Goal: Transaction & Acquisition: Download file/media

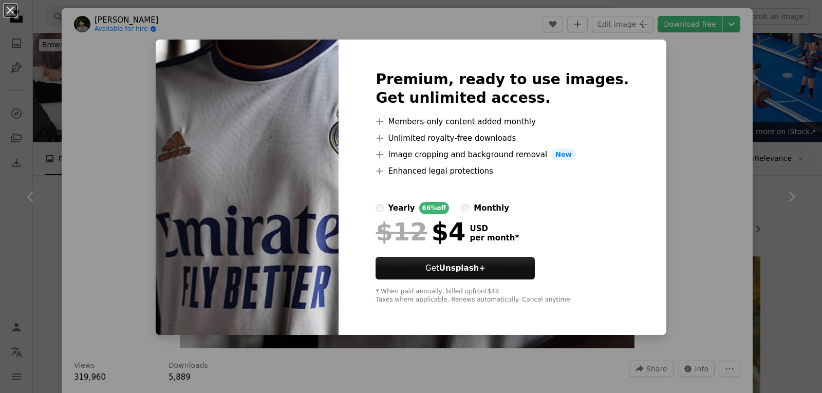
scroll to position [822, 0]
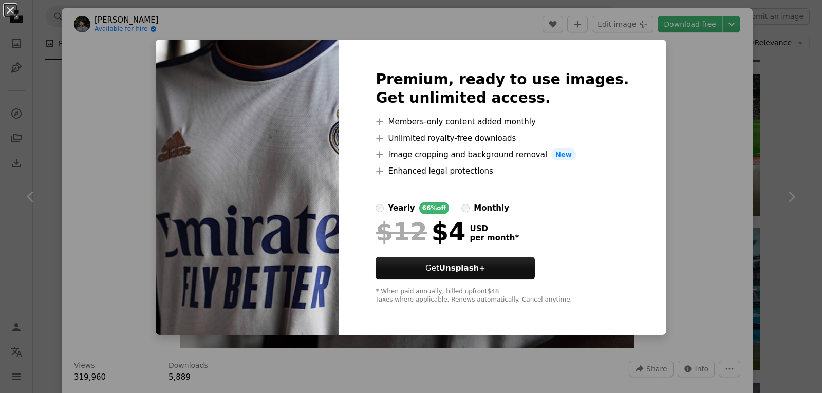
click at [701, 63] on div "An X shape Premium, ready to use images. Get unlimited access. A plus sign Memb…" at bounding box center [411, 196] width 822 height 393
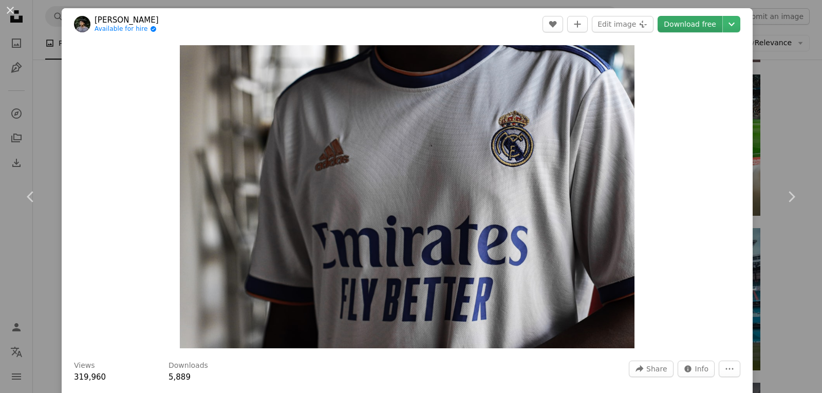
click at [712, 30] on link "Download free" at bounding box center [689, 24] width 65 height 16
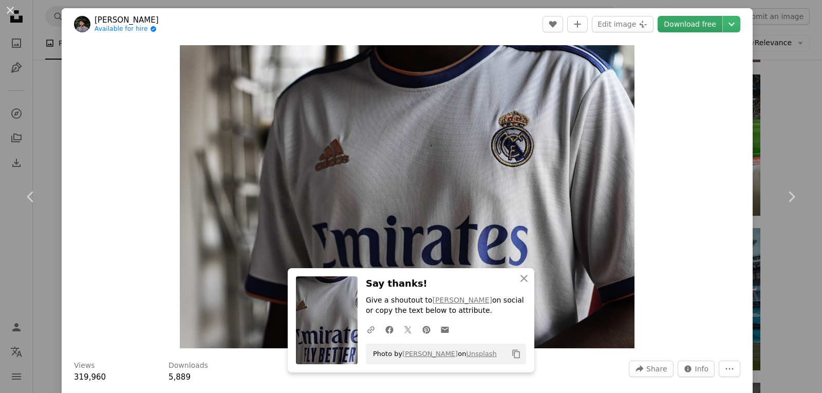
click at [711, 29] on link "Download free" at bounding box center [689, 24] width 65 height 16
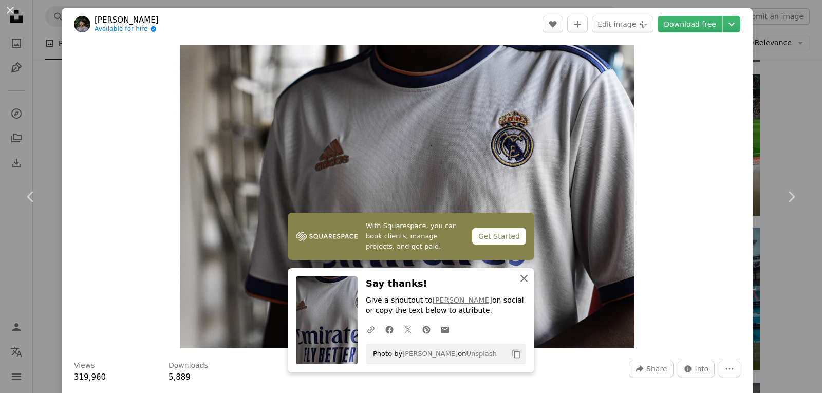
click at [518, 273] on icon "An X shape" at bounding box center [524, 278] width 12 height 12
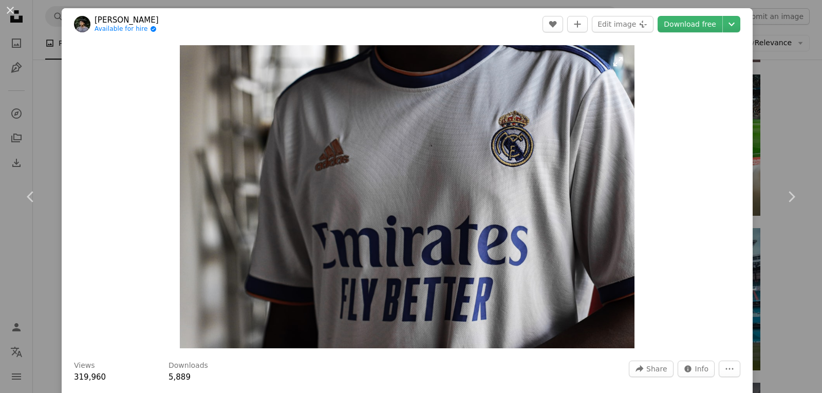
click at [465, 206] on img "Zoom in on this image" at bounding box center [407, 196] width 454 height 303
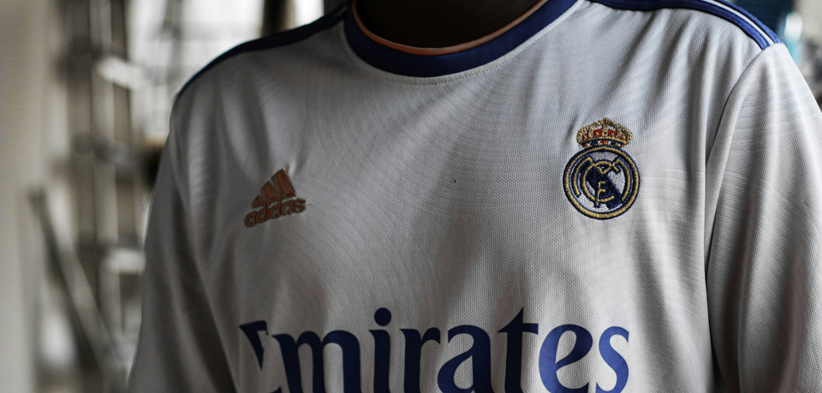
scroll to position [73, 0]
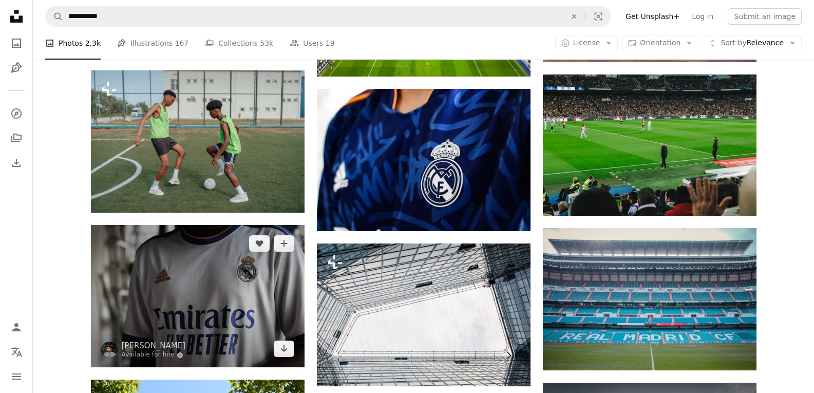
click at [203, 295] on img at bounding box center [198, 296] width 214 height 142
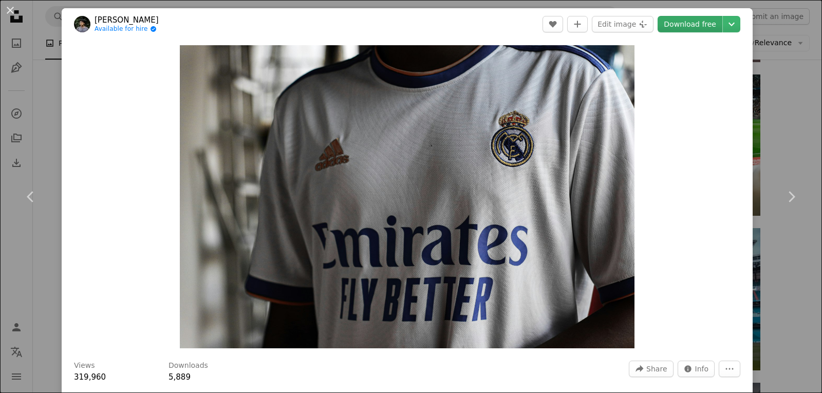
click at [689, 23] on link "Download free" at bounding box center [689, 24] width 65 height 16
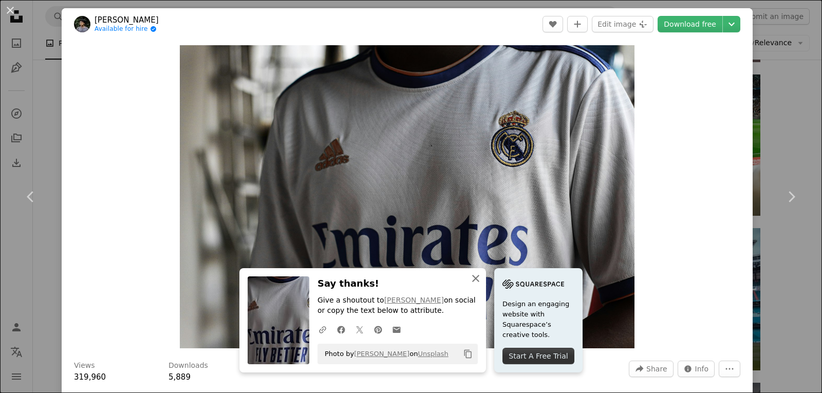
click at [465, 271] on button "An X shape Close" at bounding box center [475, 278] width 21 height 21
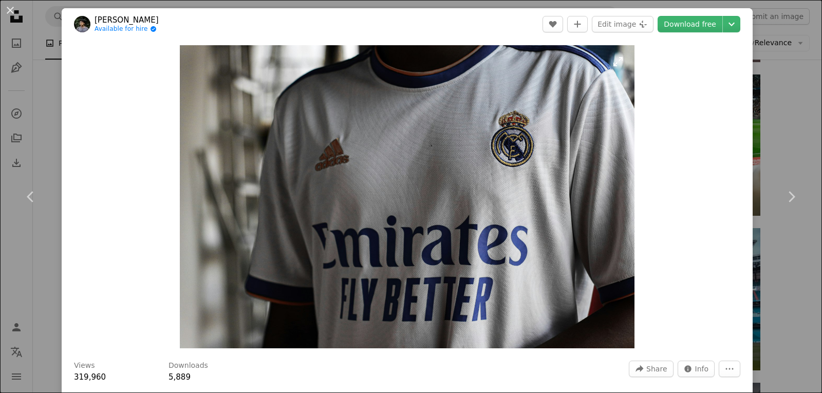
click at [500, 256] on img "Zoom in on this image" at bounding box center [407, 196] width 454 height 303
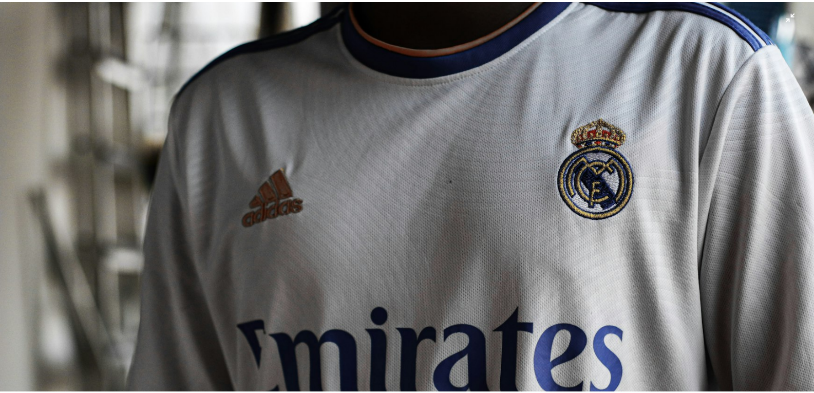
scroll to position [73, 0]
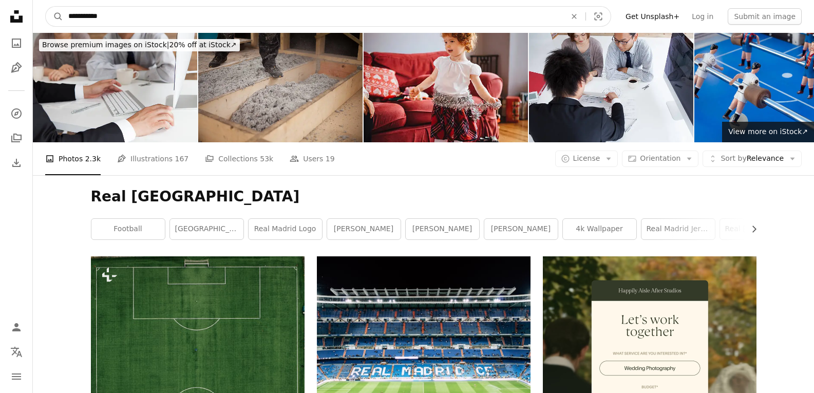
click at [189, 13] on nav "**********" at bounding box center [423, 16] width 781 height 33
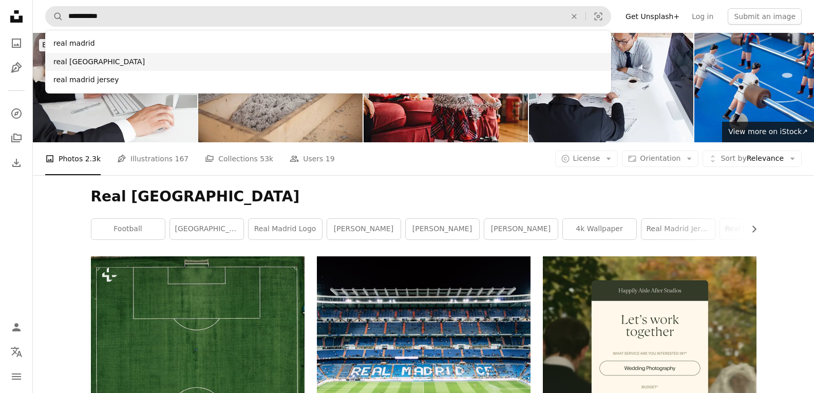
click at [142, 66] on div "real [GEOGRAPHIC_DATA]" at bounding box center [328, 62] width 566 height 18
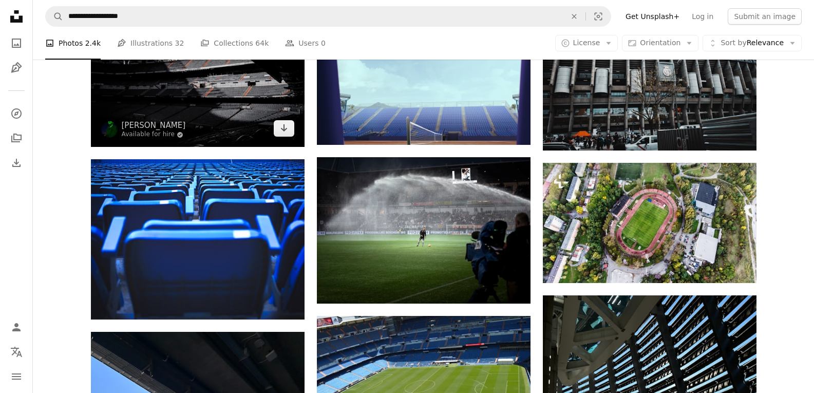
scroll to position [668, 0]
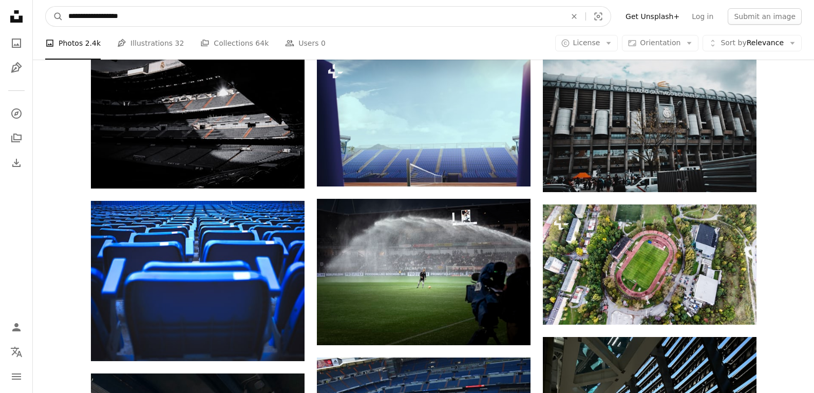
click at [161, 18] on input "**********" at bounding box center [313, 17] width 500 height 20
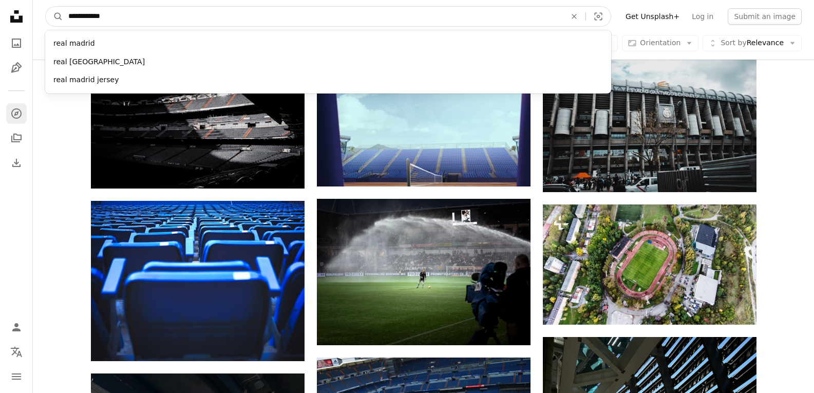
type input "**********"
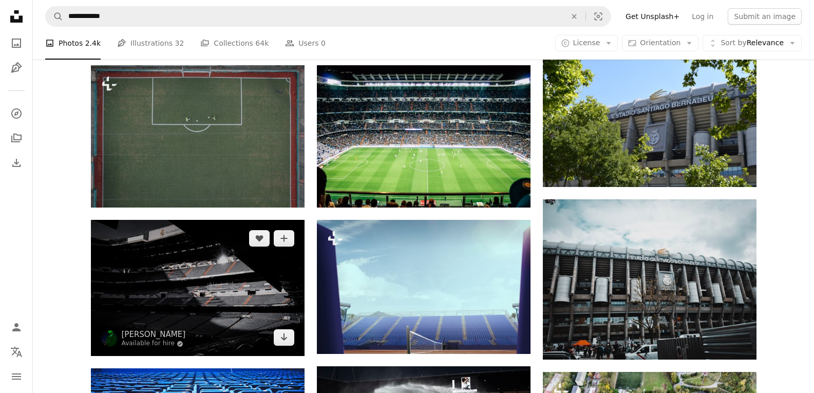
scroll to position [359, 0]
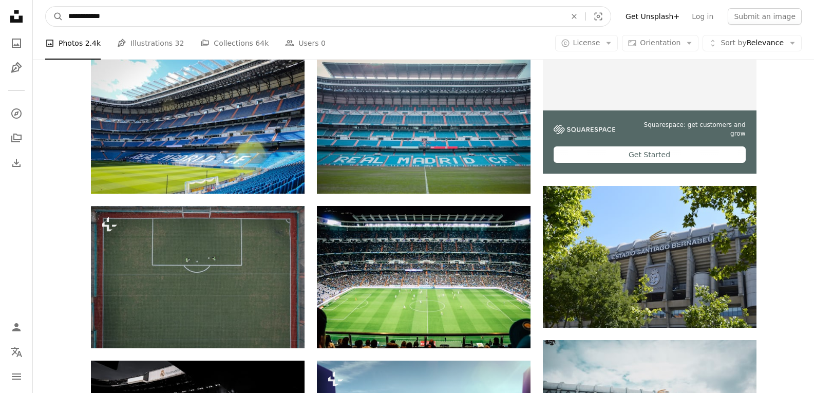
click at [127, 19] on input "**********" at bounding box center [313, 17] width 500 height 20
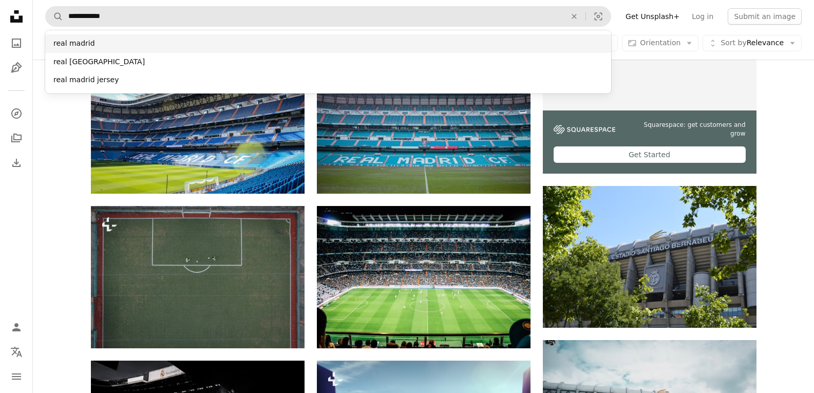
click at [125, 44] on div "real madrid" at bounding box center [328, 43] width 566 height 18
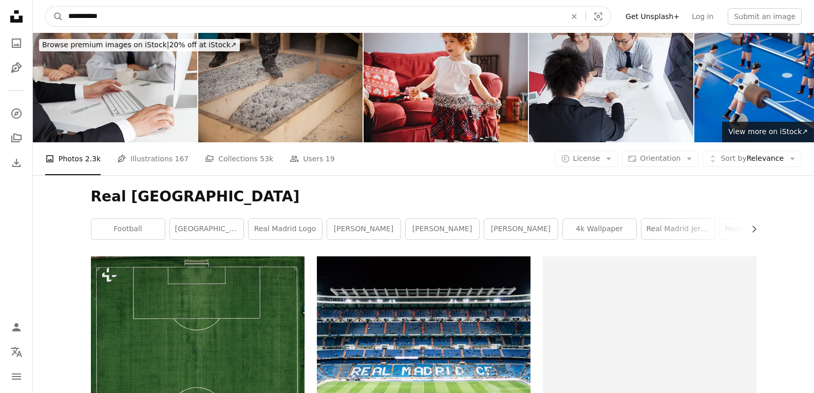
click at [178, 26] on input "**********" at bounding box center [313, 17] width 500 height 20
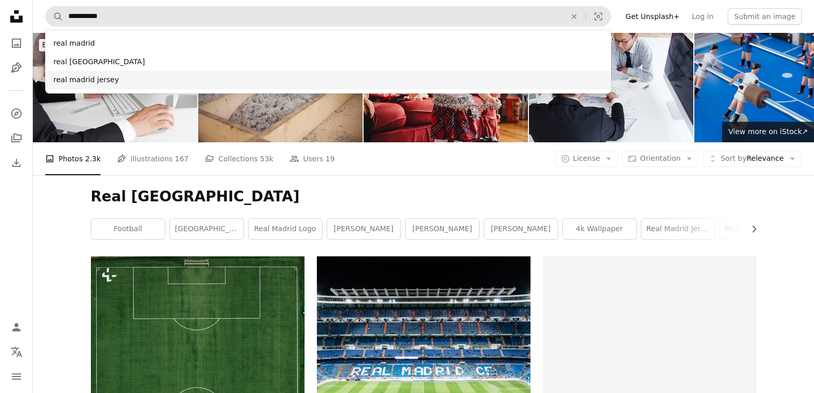
click at [149, 83] on div "real madrid jersey" at bounding box center [328, 80] width 566 height 18
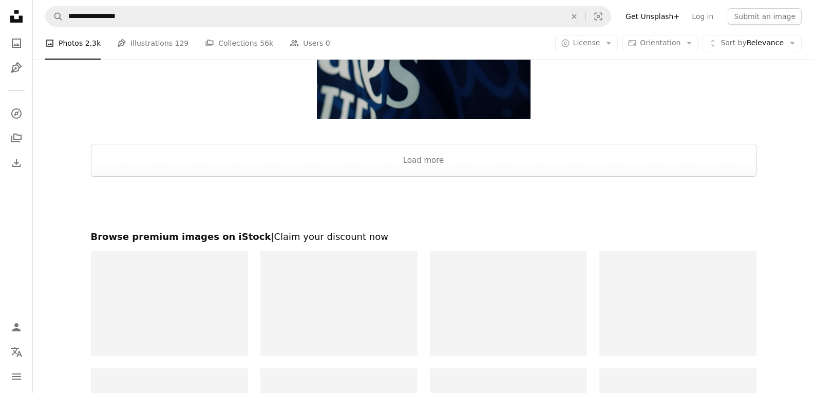
scroll to position [1797, 0]
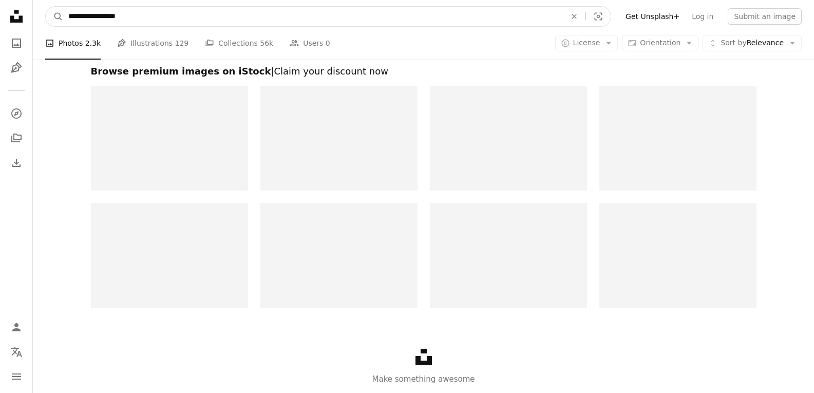
click at [200, 24] on input "**********" at bounding box center [313, 17] width 500 height 20
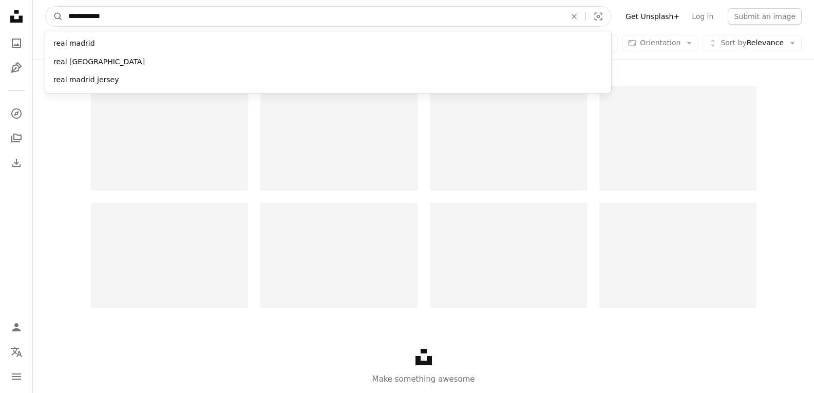
type input "**********"
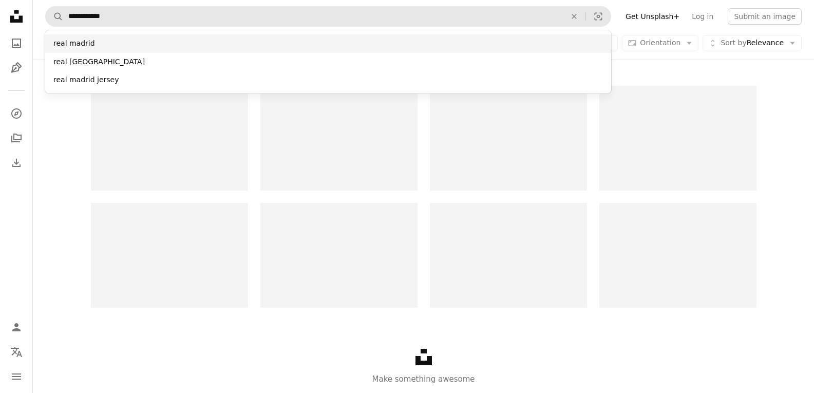
click at [117, 40] on div "real madrid" at bounding box center [328, 43] width 566 height 18
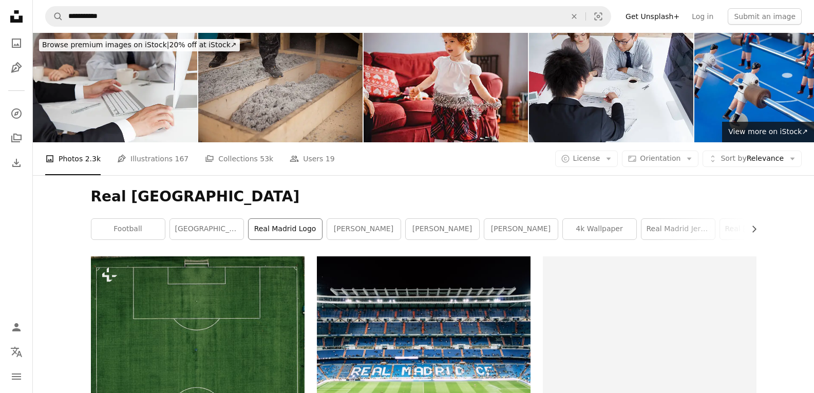
click at [265, 222] on link "real madrid logo" at bounding box center [285, 229] width 73 height 21
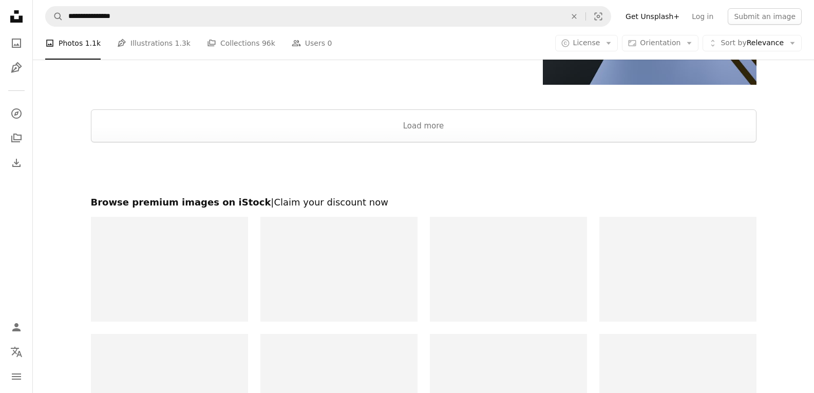
scroll to position [1695, 0]
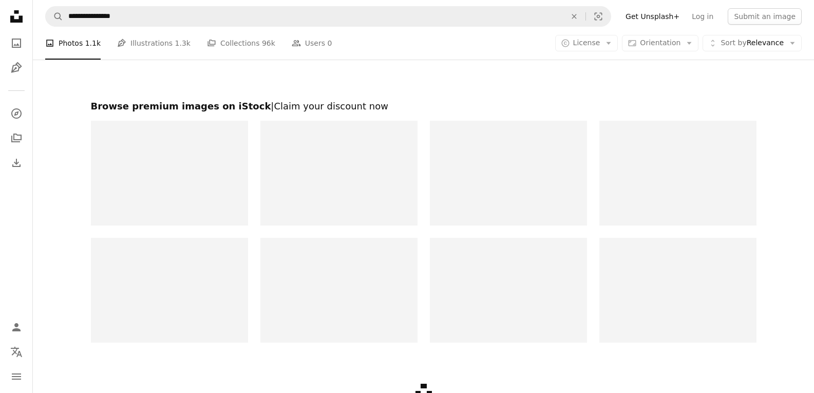
click at [61, 49] on li "A photo Photos 1.1k" at bounding box center [72, 43] width 55 height 33
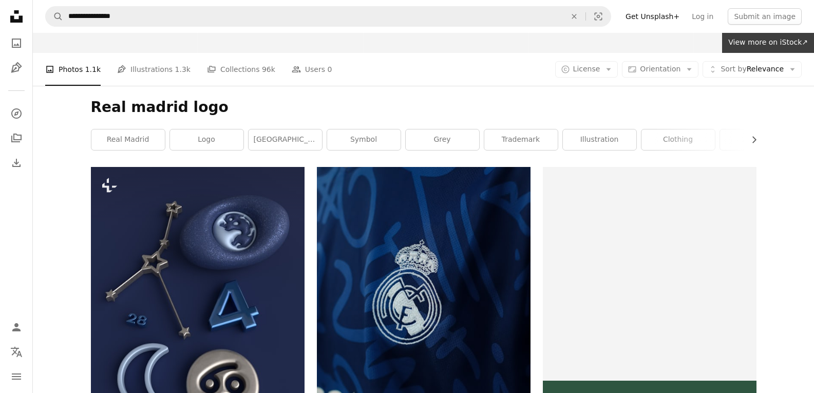
scroll to position [0, 0]
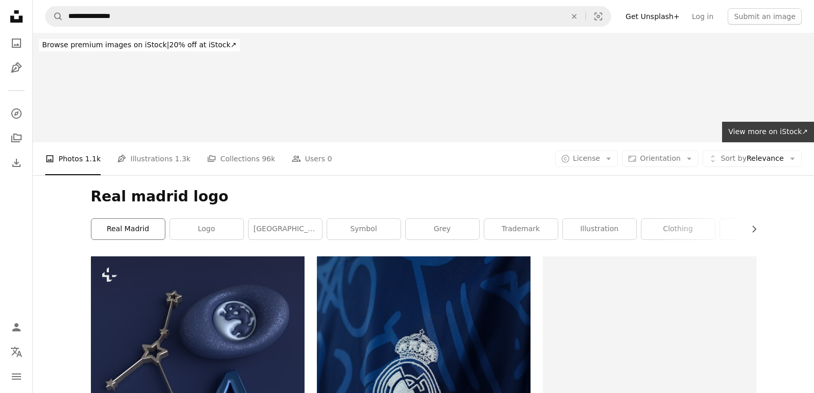
click at [120, 225] on link "real madrid" at bounding box center [127, 229] width 73 height 21
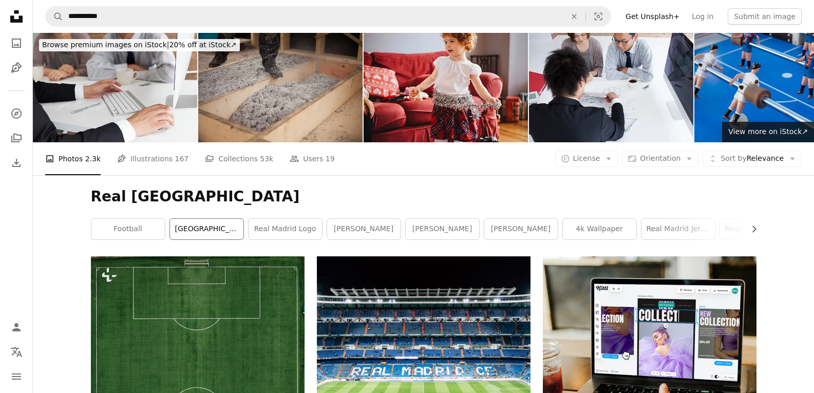
click at [198, 233] on link "[GEOGRAPHIC_DATA]" at bounding box center [206, 229] width 73 height 21
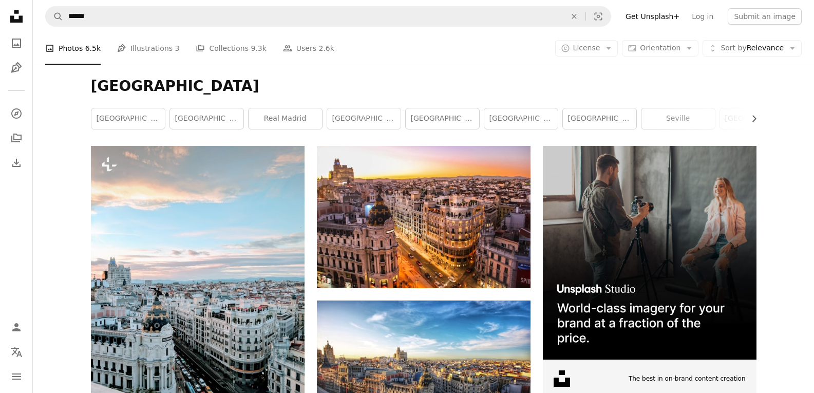
scroll to position [103, 0]
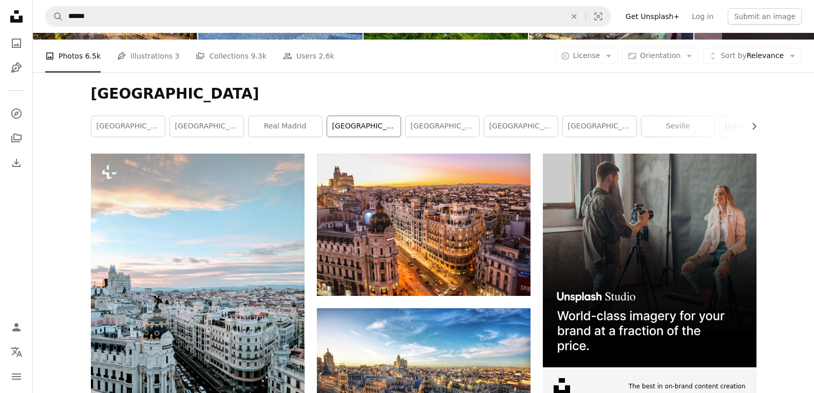
click at [362, 131] on link "[GEOGRAPHIC_DATA]" at bounding box center [363, 126] width 73 height 21
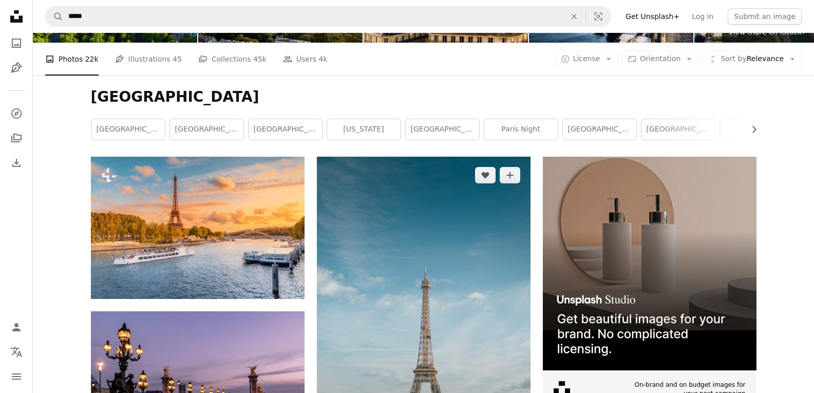
scroll to position [51, 0]
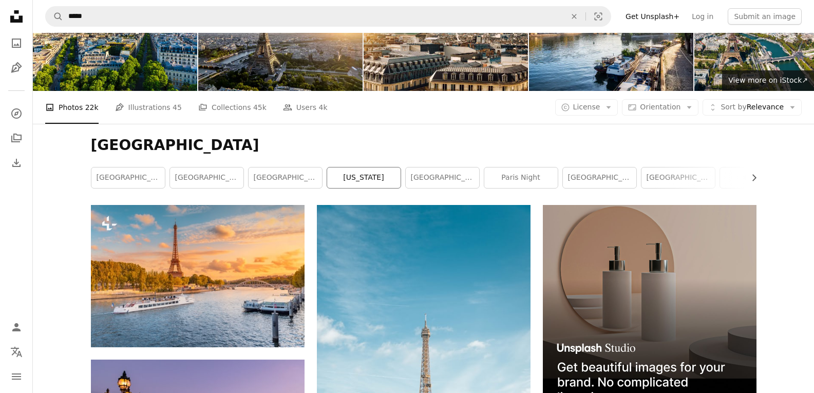
click at [359, 170] on link "[US_STATE]" at bounding box center [363, 177] width 73 height 21
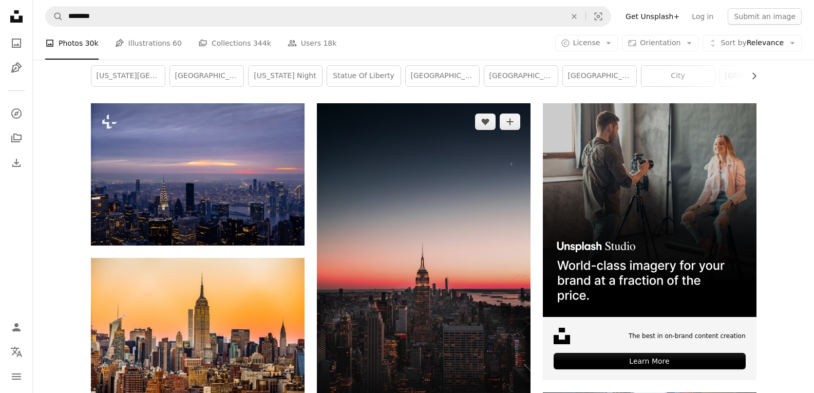
scroll to position [51, 0]
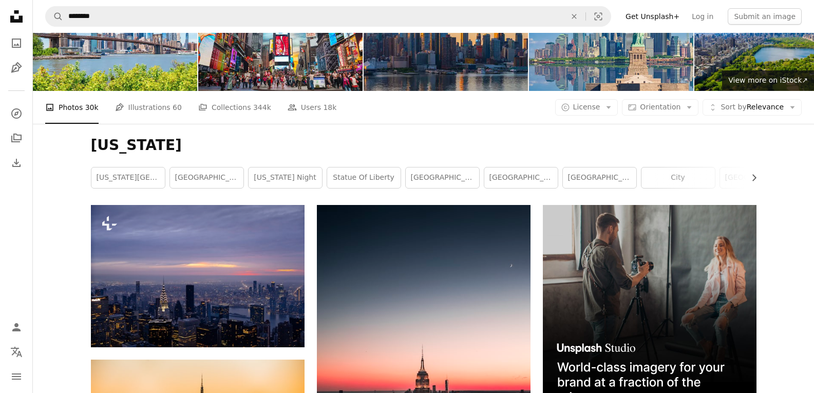
drag, startPoint x: 542, startPoint y: 199, endPoint x: 543, endPoint y: 190, distance: 9.3
click at [543, 191] on div "[US_STATE] Chevron right [US_STATE][GEOGRAPHIC_DATA] [GEOGRAPHIC_DATA] [US_STAT…" at bounding box center [424, 164] width 690 height 81
click at [540, 182] on link "[GEOGRAPHIC_DATA]" at bounding box center [520, 177] width 73 height 21
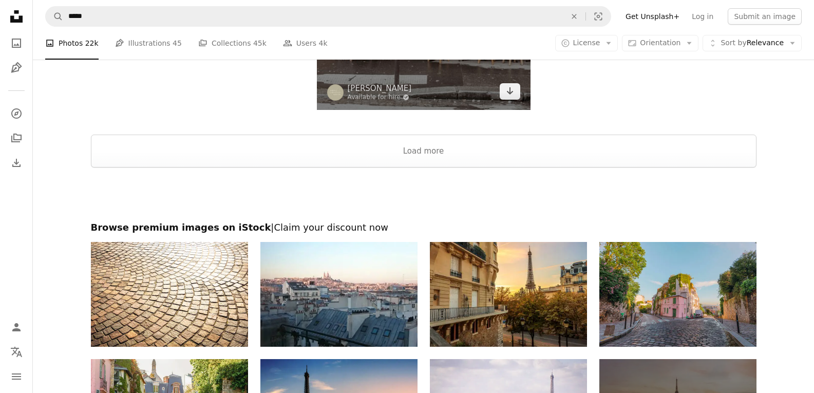
scroll to position [2242, 0]
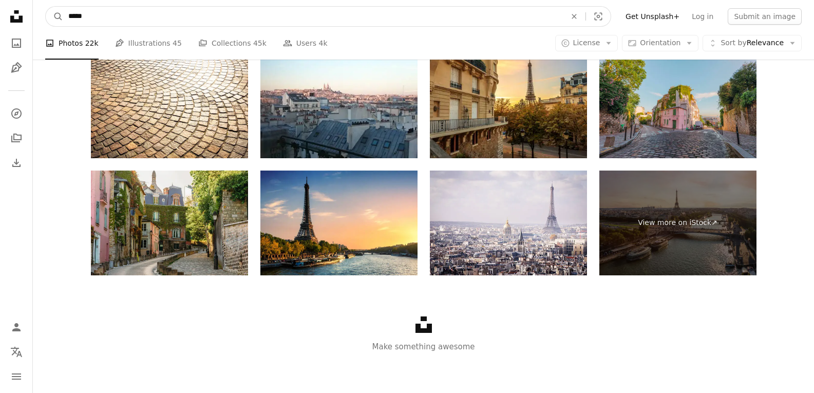
click at [93, 20] on input "*****" at bounding box center [313, 17] width 500 height 20
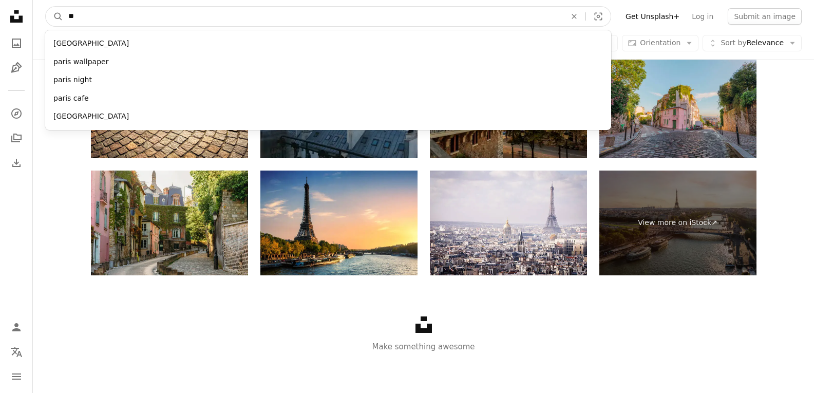
type input "*"
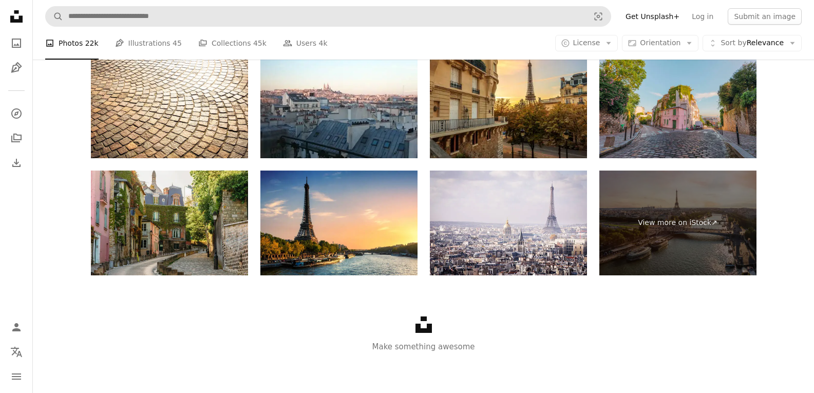
click at [96, 363] on div "Unsplash logo Make something awesome" at bounding box center [423, 334] width 781 height 119
click at [120, 44] on icon "Pen Tool" at bounding box center [119, 43] width 9 height 9
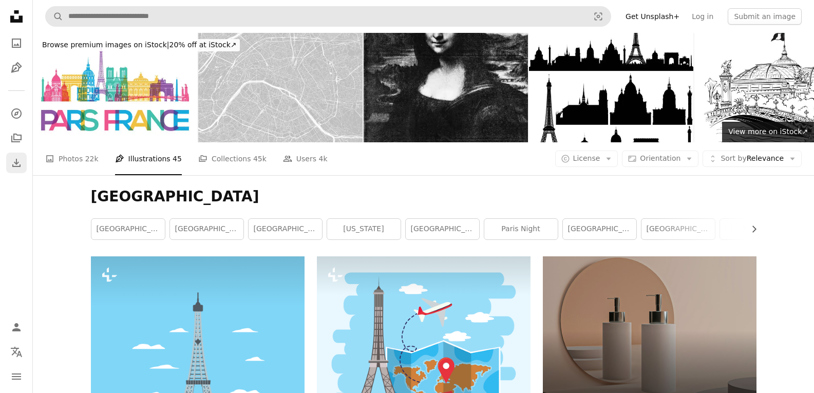
click at [16, 169] on link "Download" at bounding box center [16, 163] width 21 height 21
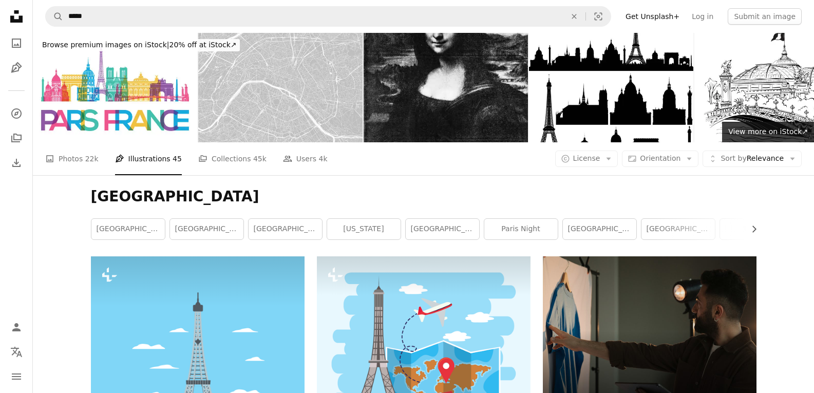
click at [242, 31] on nav "A magnifying glass ***** An X shape Visual search Filters Get Unsplash+ Log in …" at bounding box center [423, 16] width 781 height 33
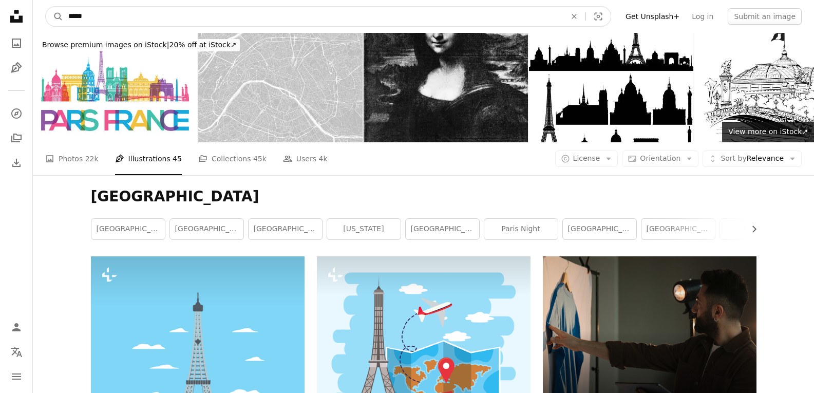
drag, startPoint x: 224, startPoint y: 20, endPoint x: 223, endPoint y: 0, distance: 20.1
click at [224, 17] on input "*****" at bounding box center [313, 17] width 500 height 20
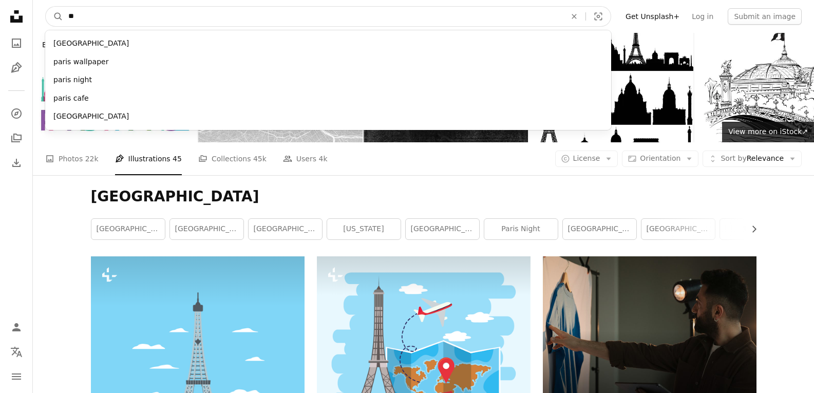
type input "*"
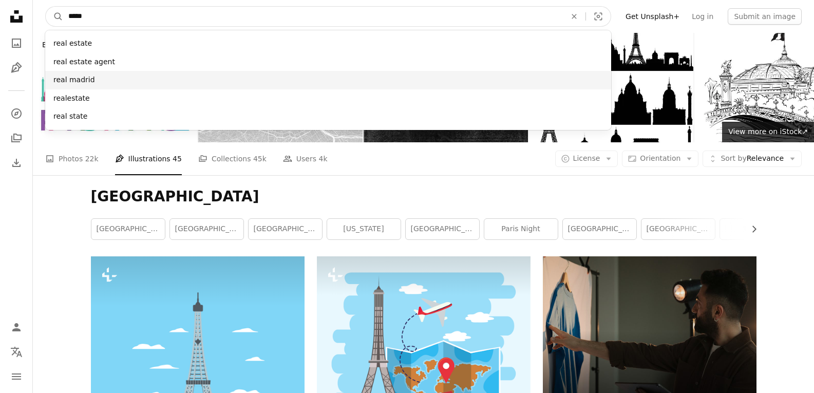
type input "****"
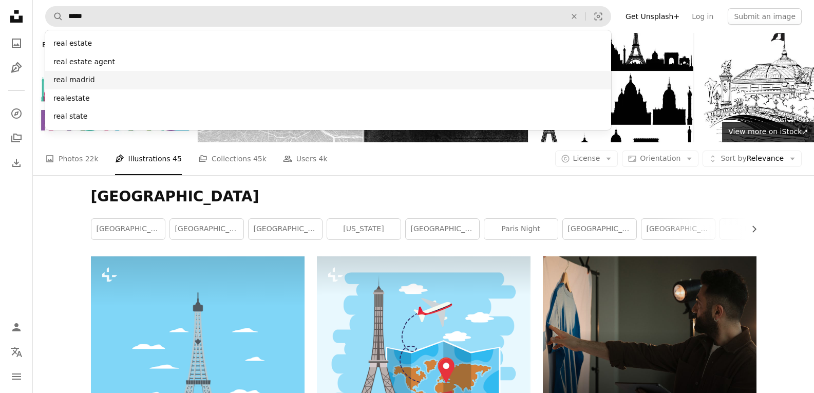
click at [296, 74] on div "real madrid" at bounding box center [328, 80] width 566 height 18
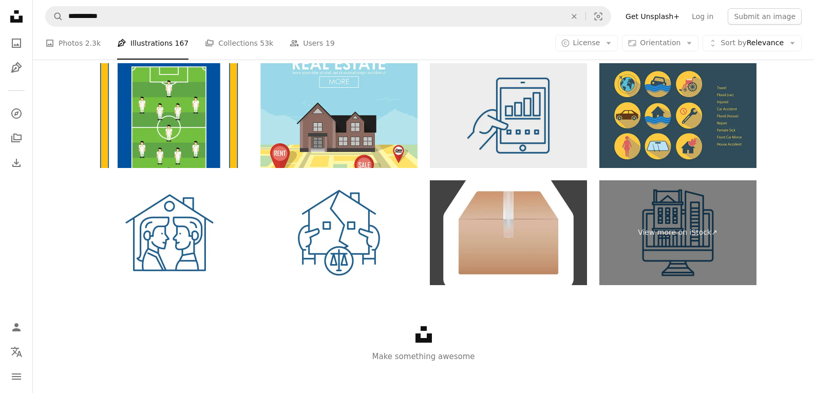
scroll to position [1989, 0]
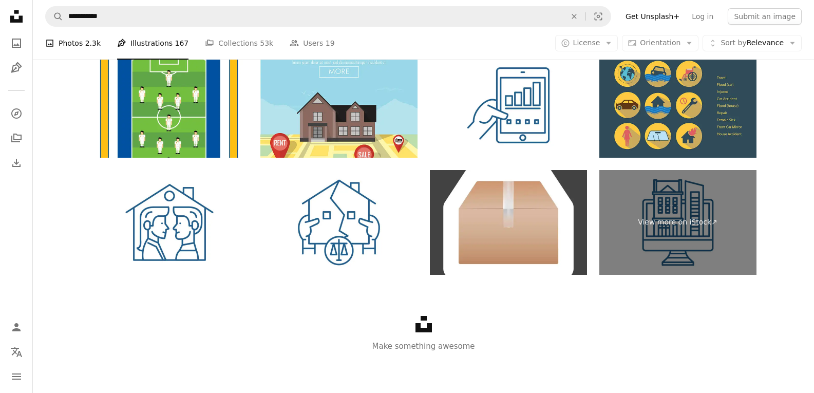
click at [71, 41] on link "A photo Photos 2.3k" at bounding box center [72, 43] width 55 height 33
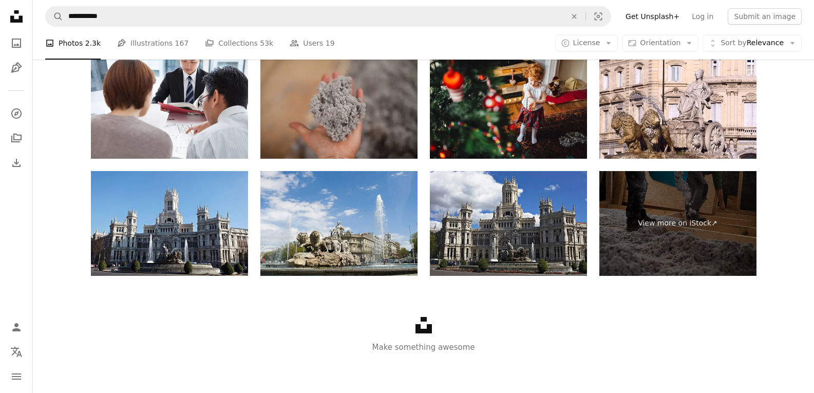
scroll to position [1762, 0]
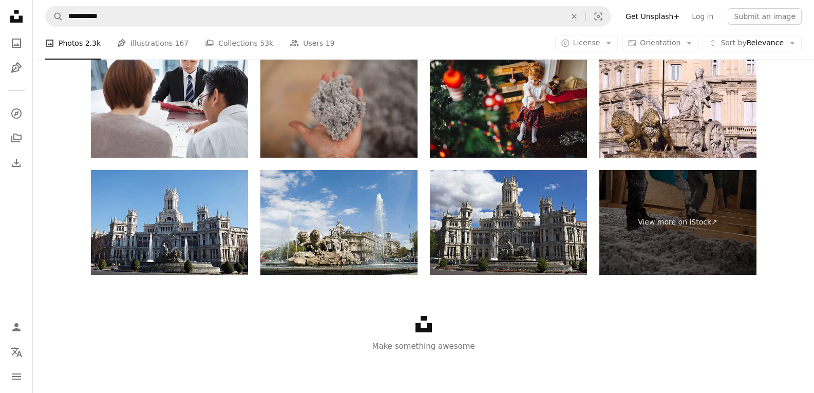
click at [445, 305] on div "Unsplash logo Make something awesome" at bounding box center [423, 334] width 781 height 119
click at [441, 320] on div "Unsplash logo Make something awesome" at bounding box center [423, 334] width 781 height 119
click at [430, 331] on div "Unsplash logo Make something awesome" at bounding box center [423, 334] width 781 height 119
click at [529, 117] on img at bounding box center [508, 105] width 157 height 105
